Goal: Information Seeking & Learning: Learn about a topic

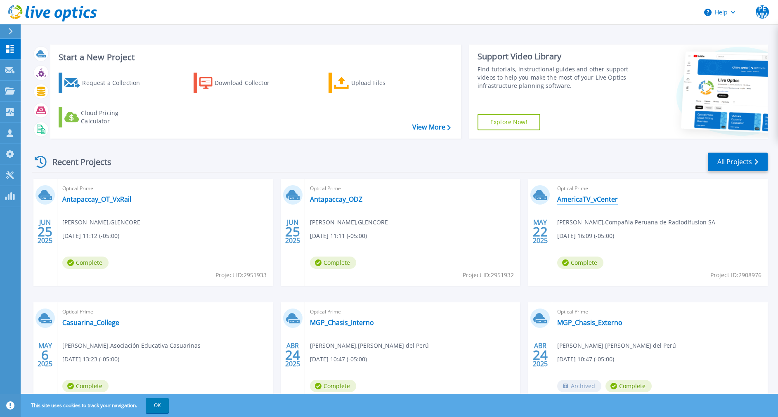
click at [596, 201] on link "AmericaTV_vCenter" at bounding box center [587, 199] width 61 height 8
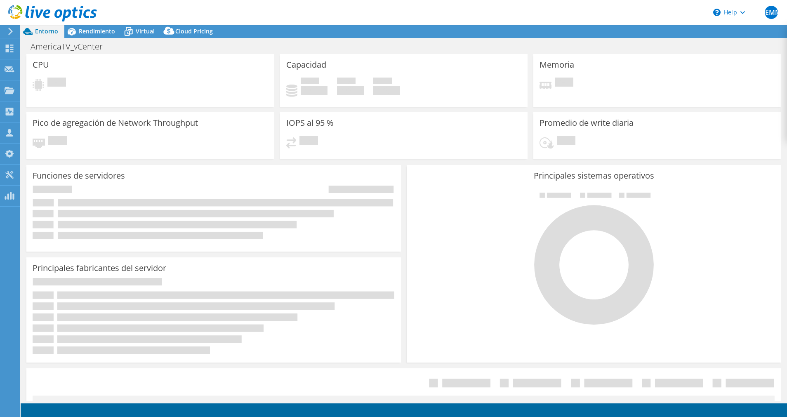
select select "USD"
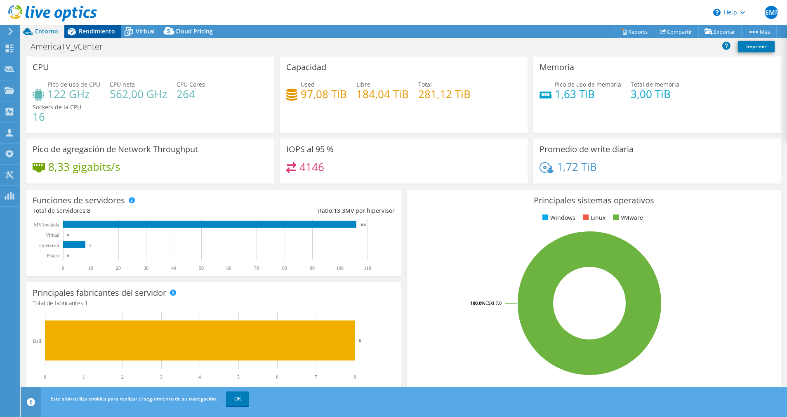
click at [94, 31] on span "Rendimiento" at bounding box center [97, 31] width 36 height 8
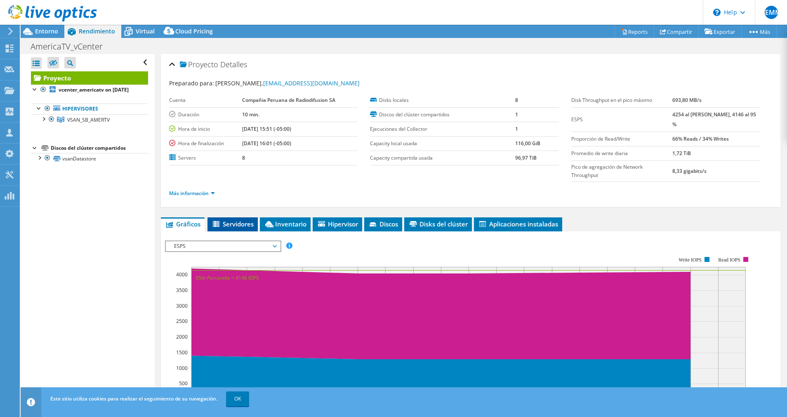
click at [245, 220] on span "Servidores" at bounding box center [233, 224] width 42 height 8
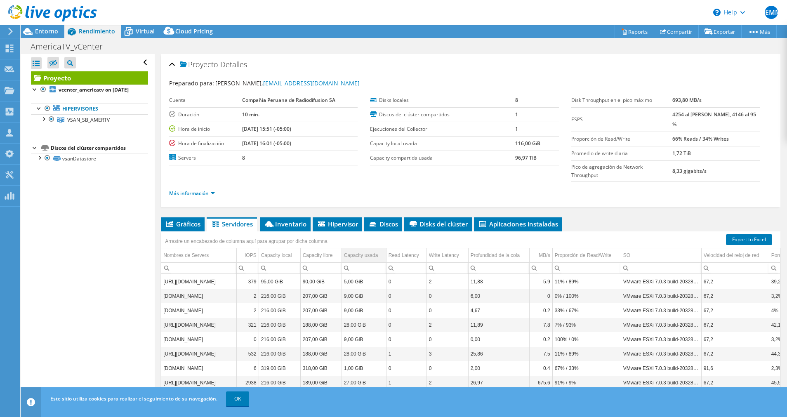
scroll to position [21, 0]
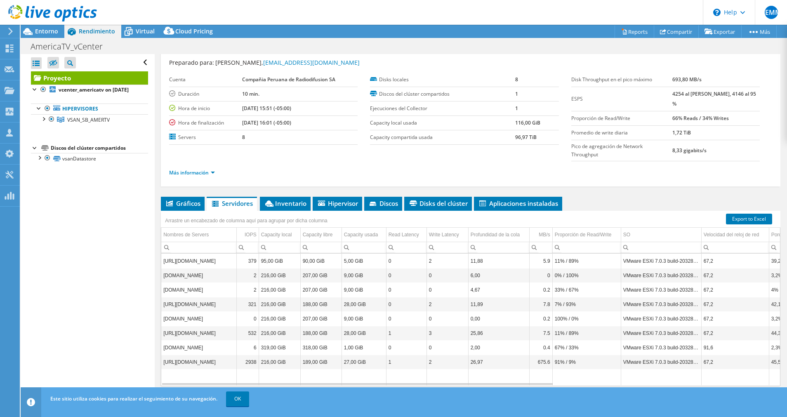
click at [184, 168] on li "Más información" at bounding box center [194, 172] width 51 height 9
click at [187, 169] on link "Más información" at bounding box center [192, 172] width 46 height 7
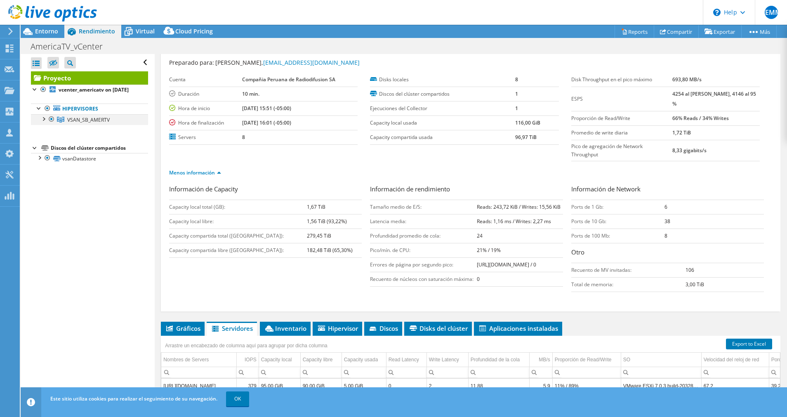
click at [45, 123] on div at bounding box center [43, 118] width 8 height 8
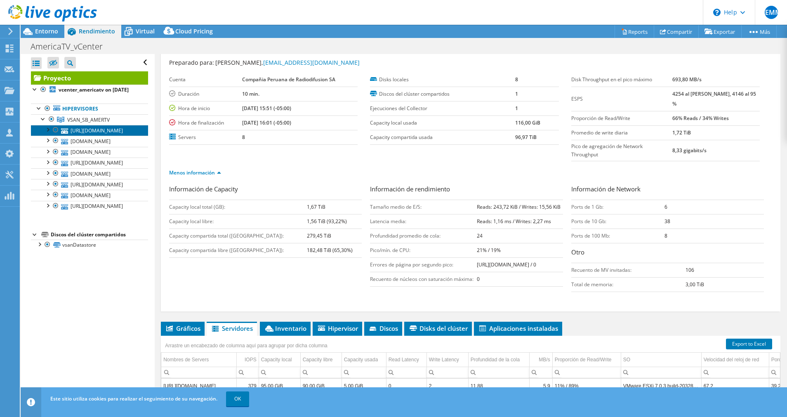
click at [87, 136] on link "[URL][DOMAIN_NAME]" at bounding box center [89, 130] width 117 height 11
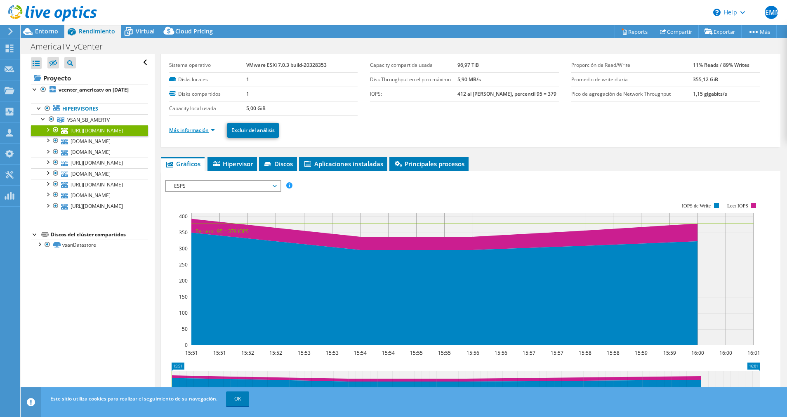
click at [212, 132] on link "Más información" at bounding box center [192, 130] width 46 height 7
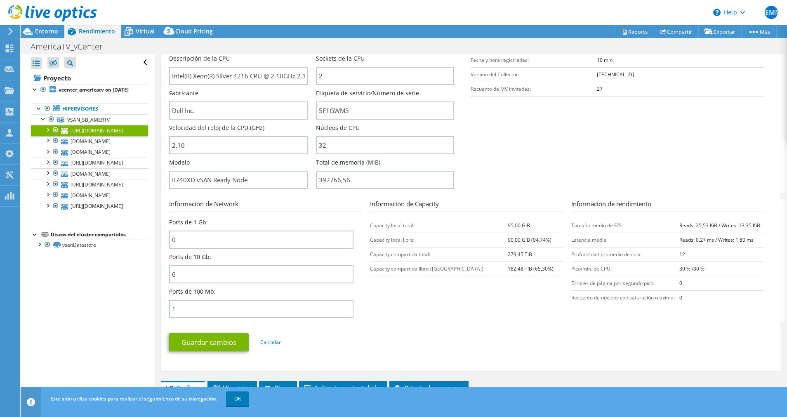
scroll to position [83, 0]
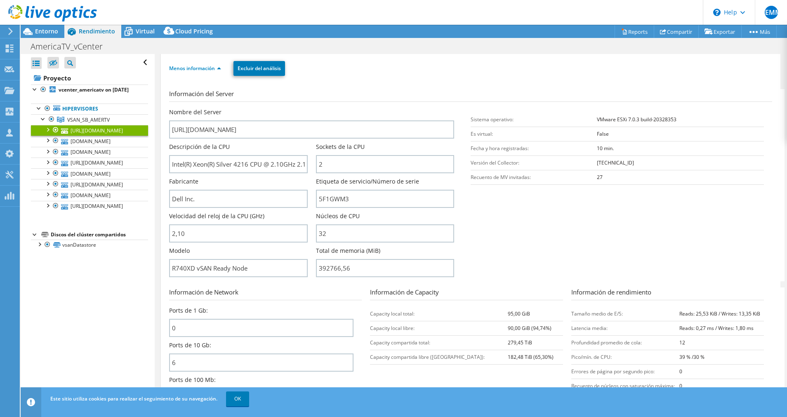
click at [50, 133] on div at bounding box center [47, 129] width 8 height 8
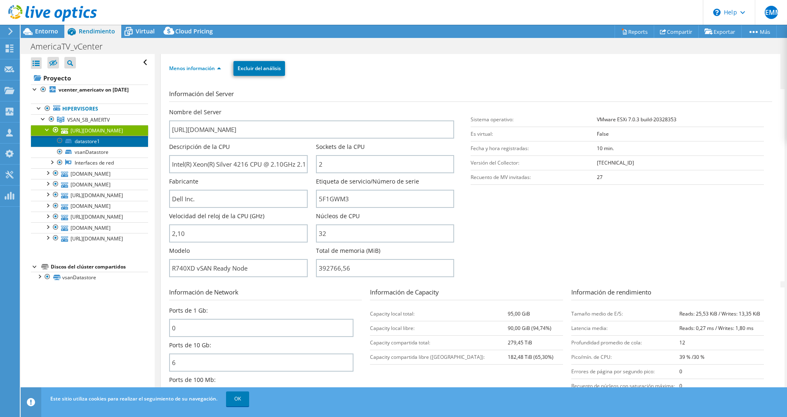
click at [94, 146] on link "datastore1" at bounding box center [89, 141] width 117 height 11
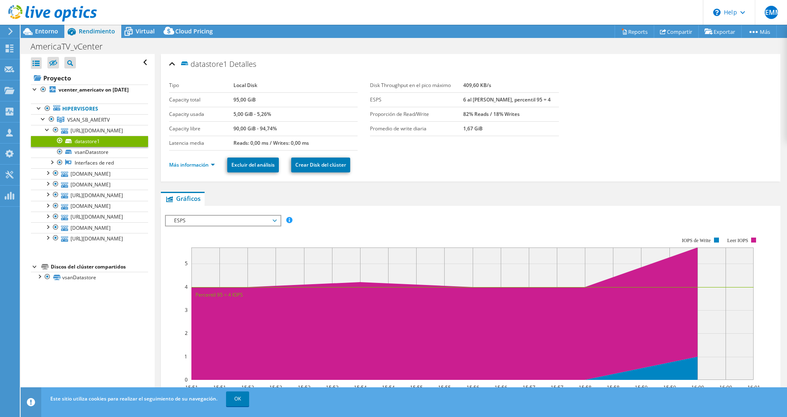
scroll to position [0, 0]
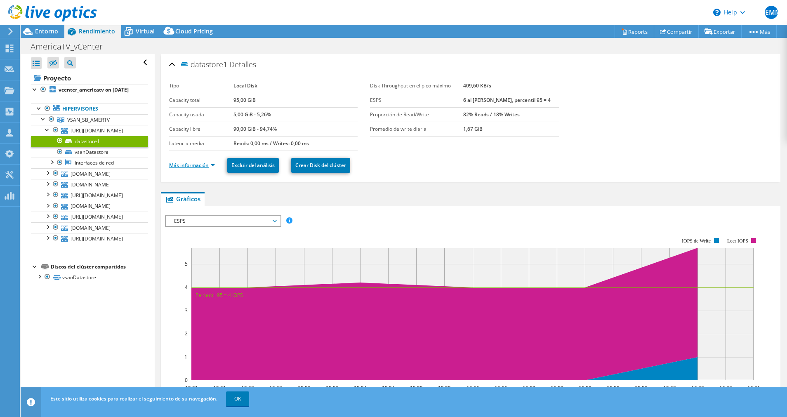
click at [208, 166] on link "Más información" at bounding box center [192, 165] width 46 height 7
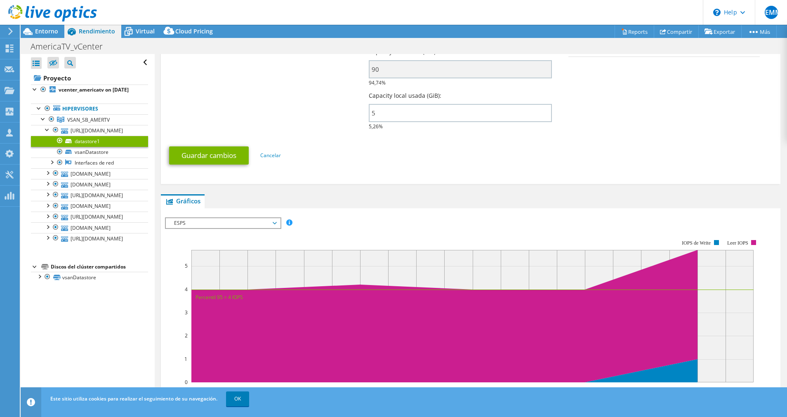
scroll to position [248, 0]
